Goal: Task Accomplishment & Management: Manage account settings

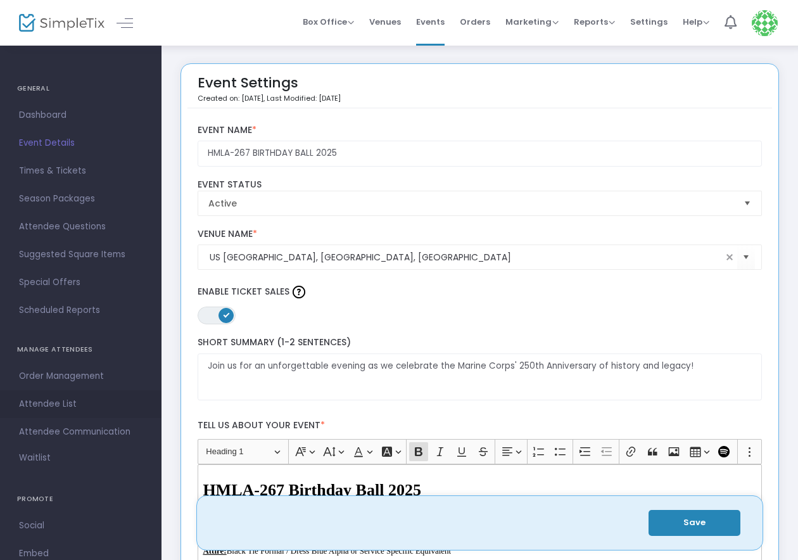
click at [54, 408] on span "Attendee List" at bounding box center [80, 404] width 123 height 16
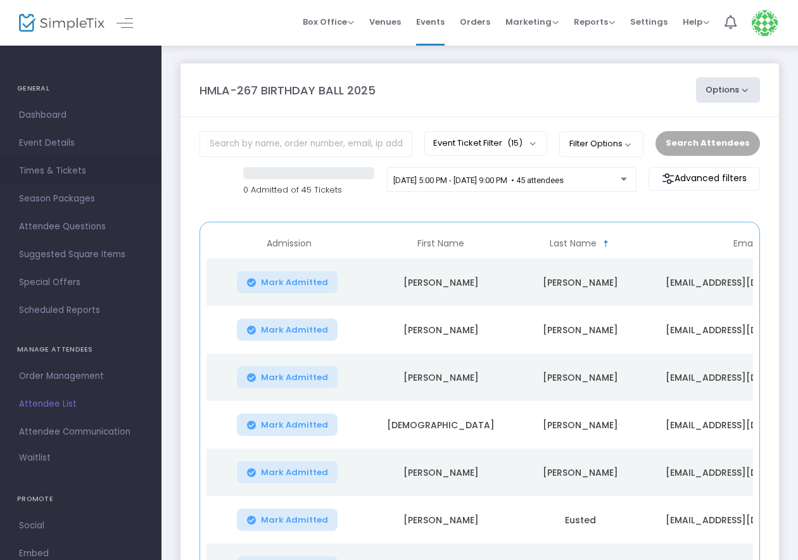
click at [51, 165] on span "Times & Tickets" at bounding box center [80, 171] width 123 height 16
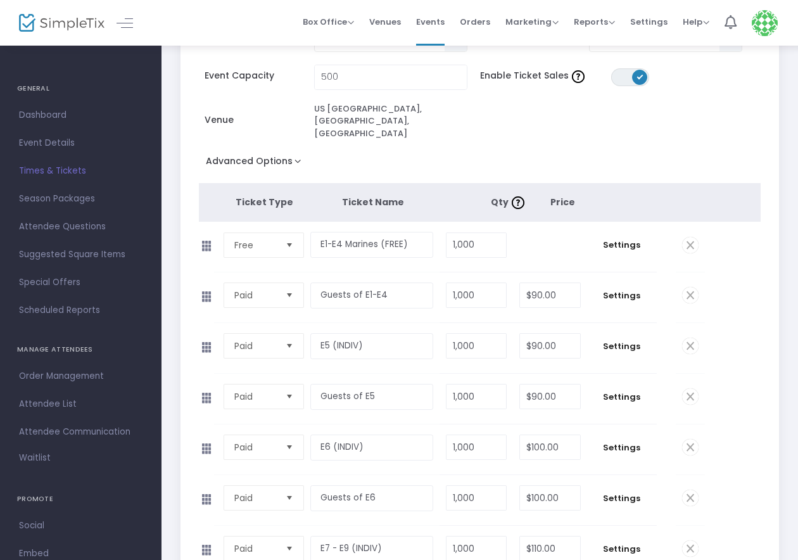
scroll to position [668, 0]
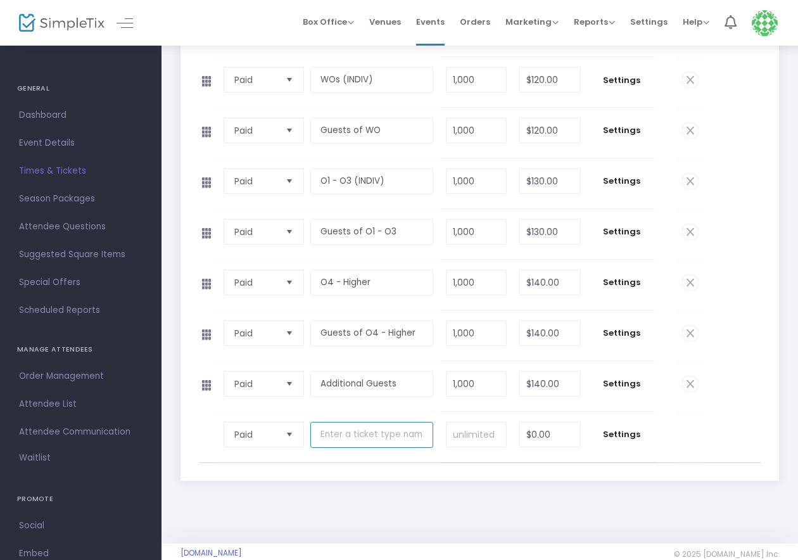
click at [348, 422] on input "text" at bounding box center [371, 435] width 123 height 26
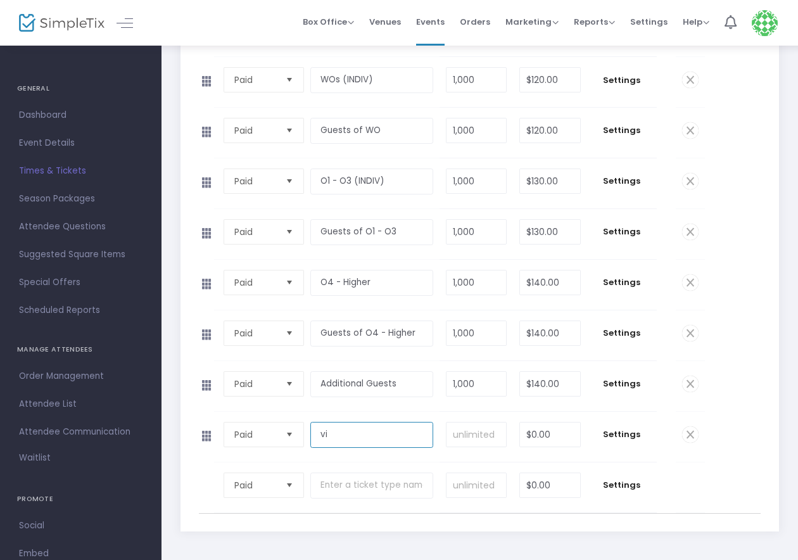
type input "v"
type input "VIP / Special Guests"
click at [490, 422] on input at bounding box center [476, 434] width 60 height 24
type input "1000"
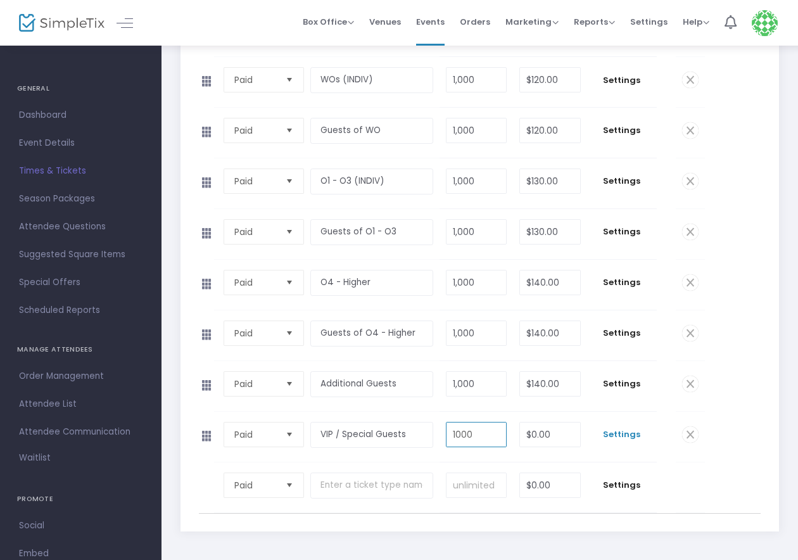
click at [624, 428] on span "Settings" at bounding box center [621, 434] width 57 height 13
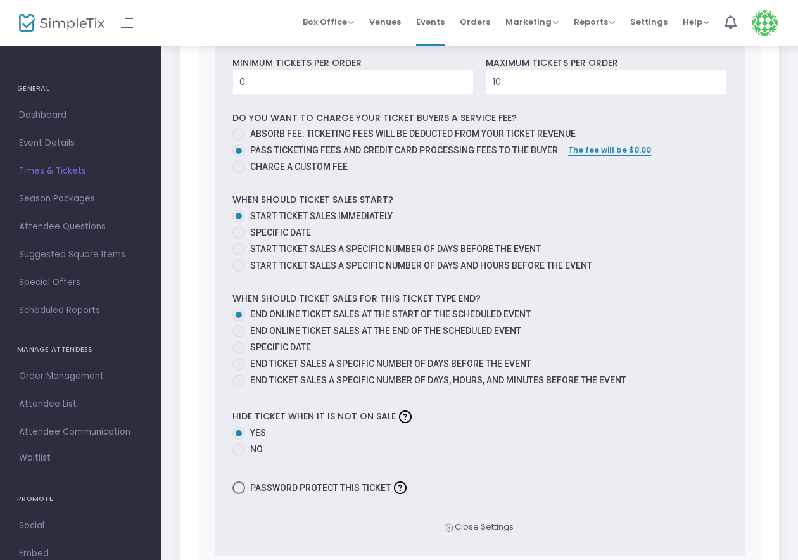
scroll to position [1459, 0]
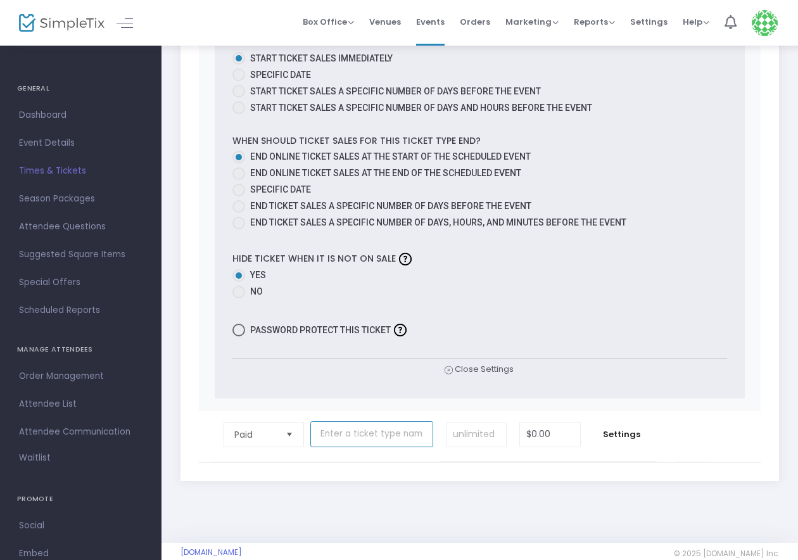
click at [387, 421] on input "text" at bounding box center [371, 434] width 123 height 26
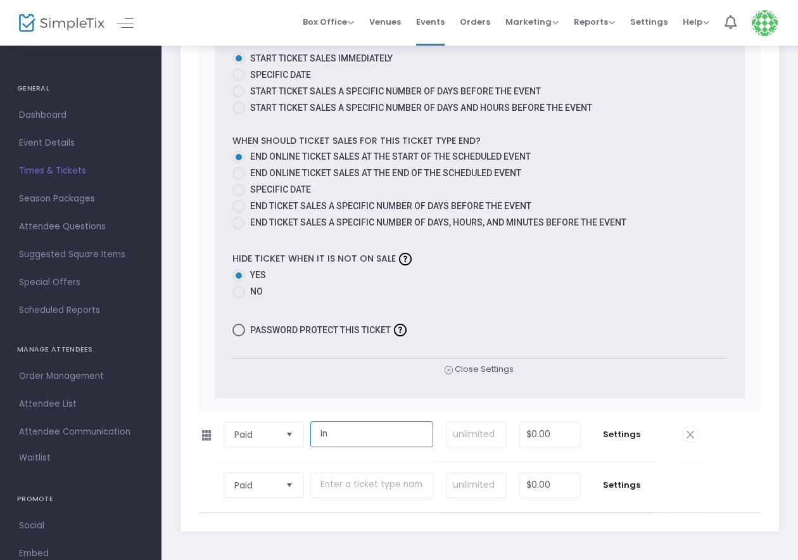
type input "I"
type input "Input Via S-5"
click at [631, 428] on span "Settings" at bounding box center [621, 434] width 57 height 13
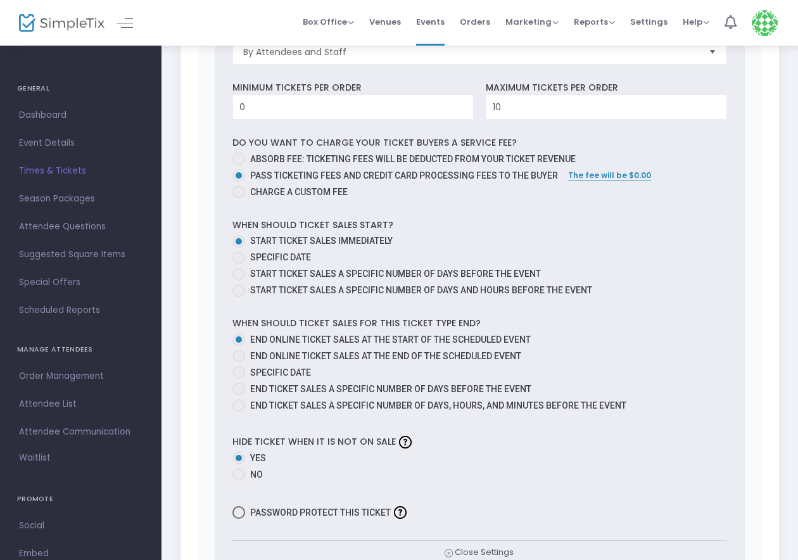
scroll to position [2092, 0]
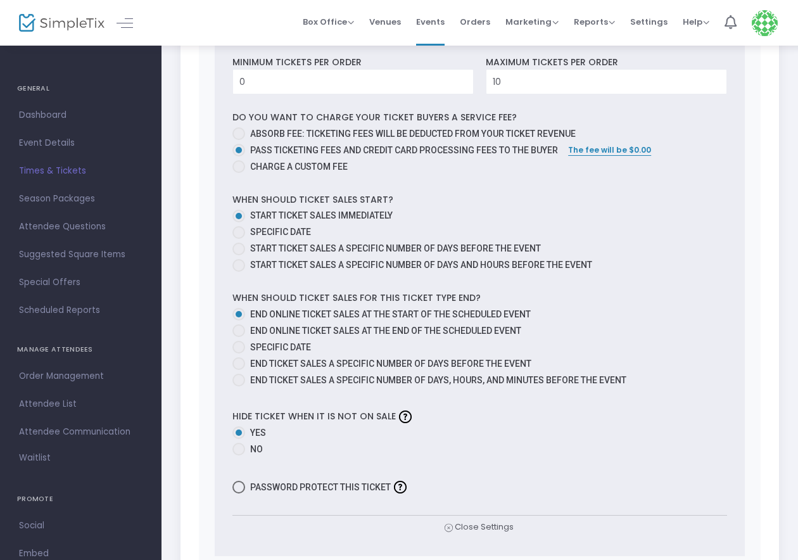
click at [275, 479] on span "Password protect this ticket" at bounding box center [320, 486] width 141 height 15
click at [239, 493] on input "Password protect this ticket" at bounding box center [238, 493] width 1 height 1
checkbox input "true"
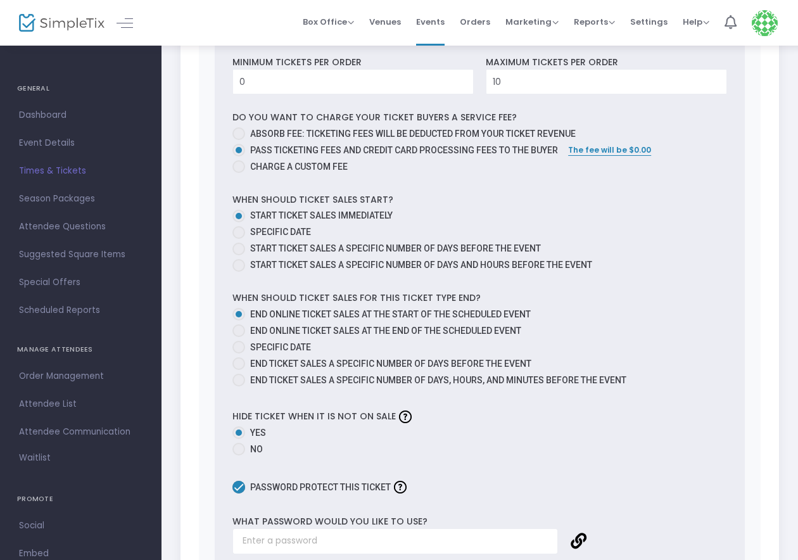
scroll to position [2218, 0]
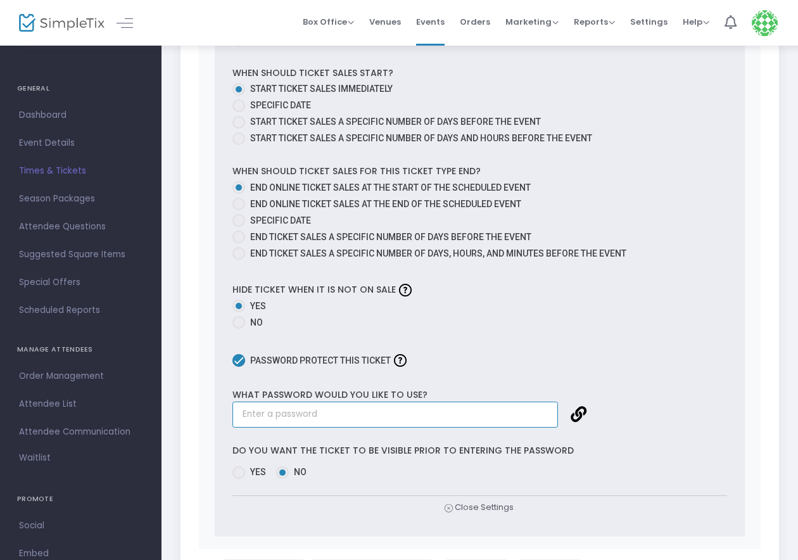
click at [308, 401] on input "text" at bounding box center [394, 414] width 325 height 26
type input "12344321"
click at [246, 465] on span "Yes" at bounding box center [255, 471] width 21 height 13
click at [239, 479] on input "Yes" at bounding box center [238, 479] width 1 height 1
radio input "true"
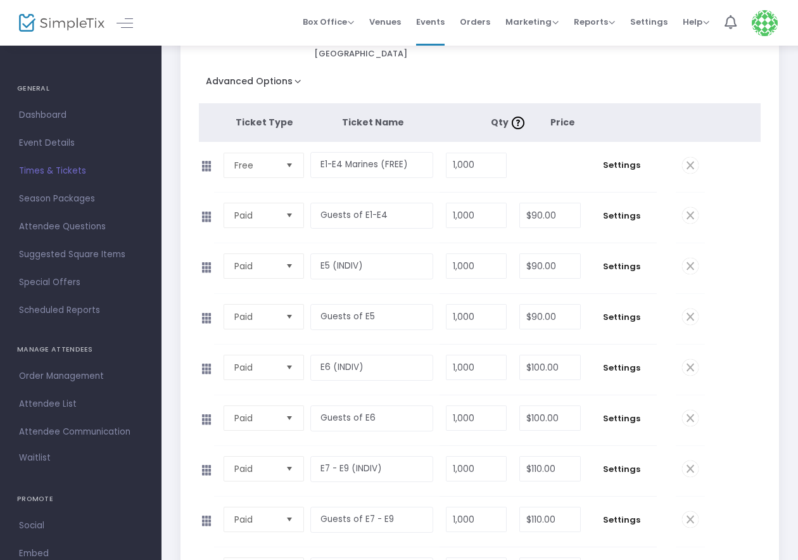
scroll to position [0, 0]
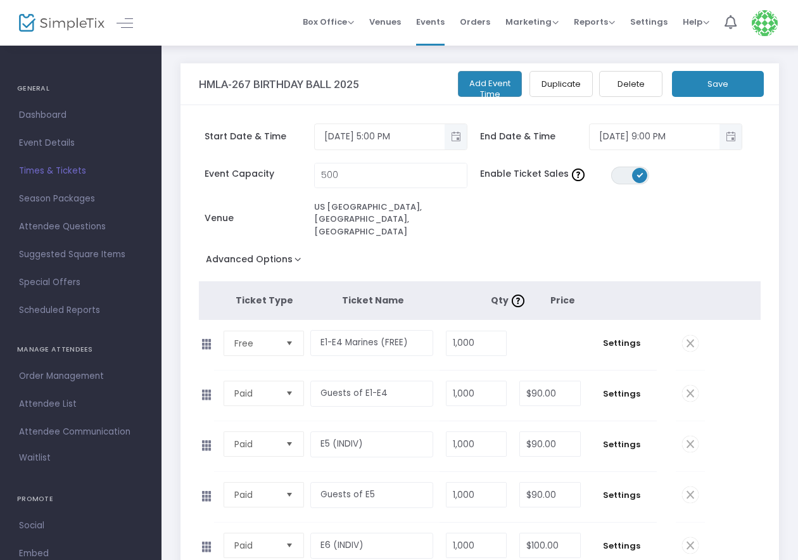
click at [696, 83] on button "Save" at bounding box center [718, 84] width 92 height 26
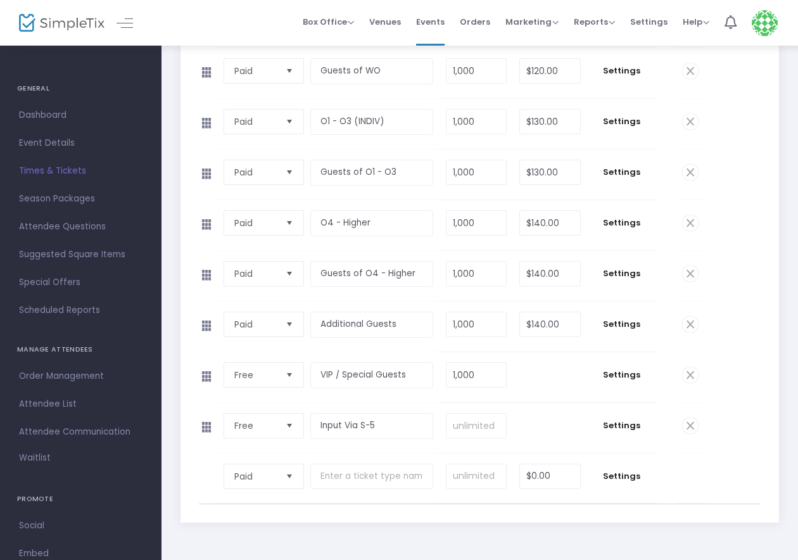
scroll to position [769, 0]
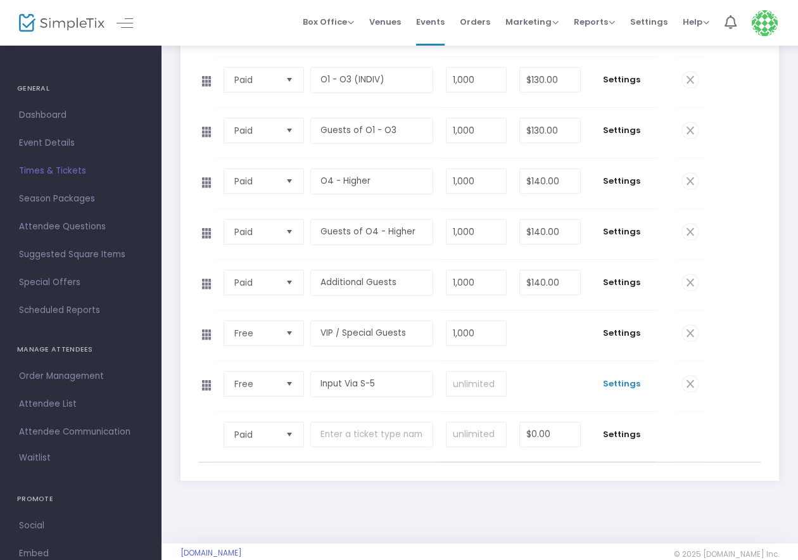
click at [614, 377] on span "Settings" at bounding box center [621, 383] width 57 height 13
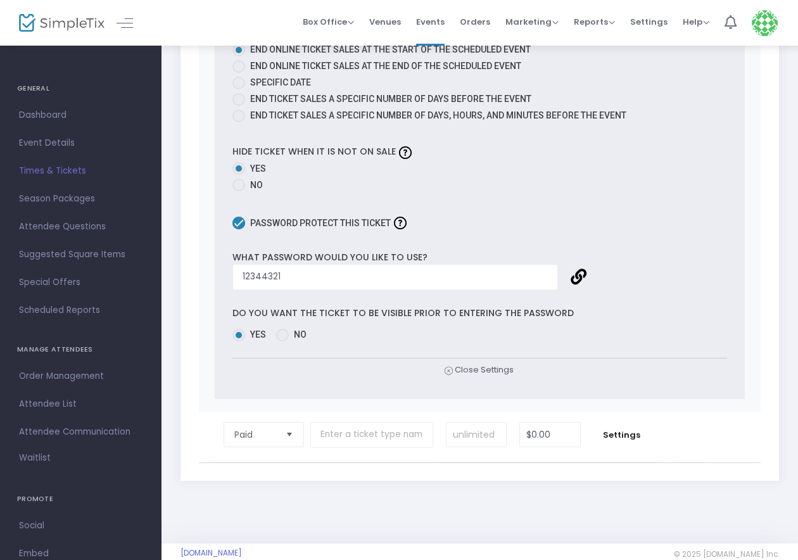
click at [290, 215] on span "Password protect this ticket" at bounding box center [320, 222] width 141 height 15
click at [239, 229] on input "Password protect this ticket" at bounding box center [238, 229] width 1 height 1
checkbox input "false"
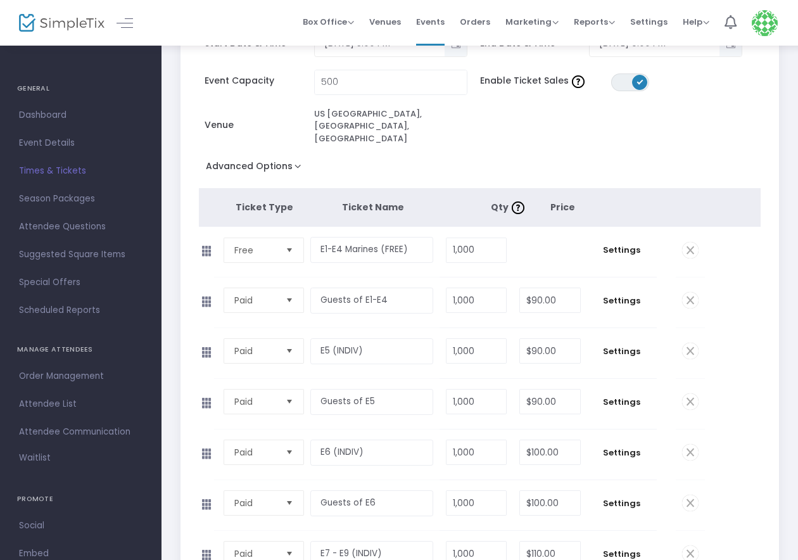
scroll to position [0, 0]
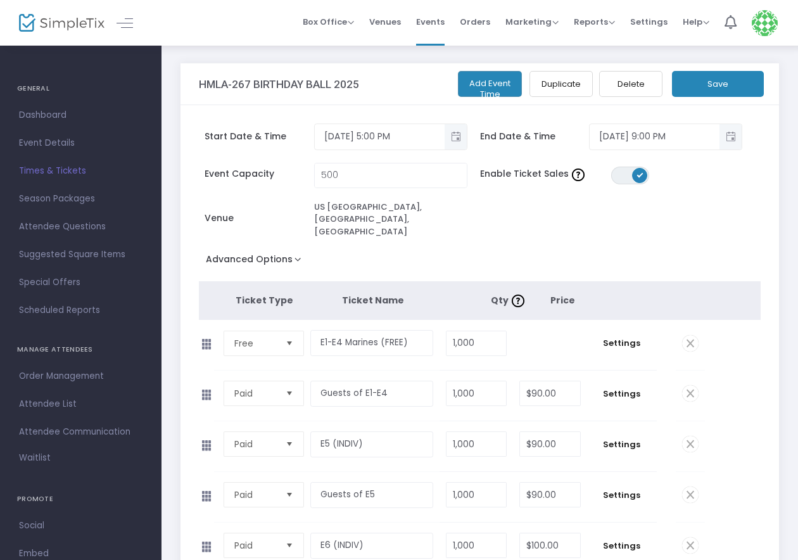
click at [710, 86] on button "Save" at bounding box center [718, 84] width 92 height 26
